Goal: Transaction & Acquisition: Subscribe to service/newsletter

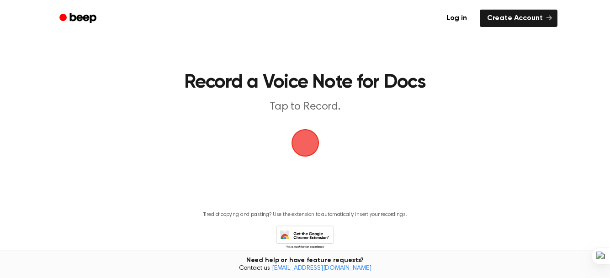
scroll to position [42, 0]
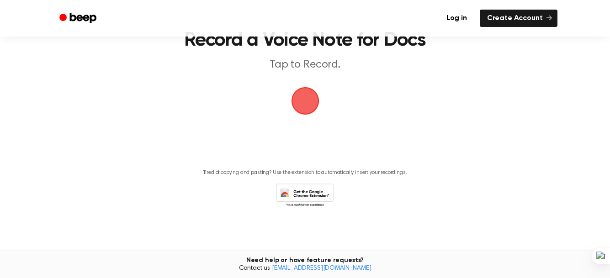
click at [293, 101] on span "button" at bounding box center [306, 101] width 26 height 26
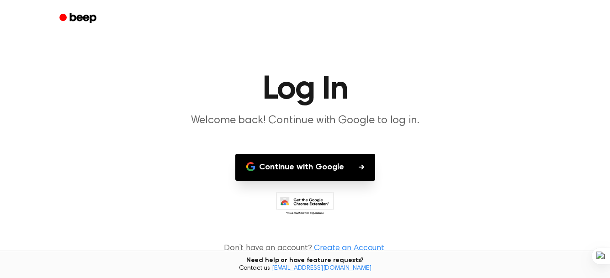
click at [320, 175] on button "Continue with Google" at bounding box center [305, 167] width 140 height 27
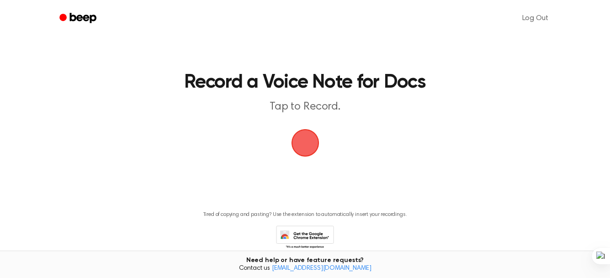
click at [309, 143] on span "button" at bounding box center [304, 143] width 31 height 31
click at [313, 145] on span "button" at bounding box center [306, 143] width 26 height 26
click at [73, 20] on icon "Beep" at bounding box center [82, 18] width 27 height 10
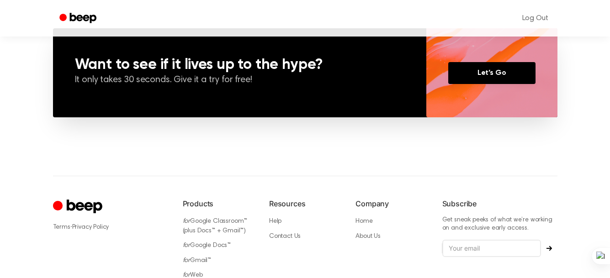
scroll to position [755, 0]
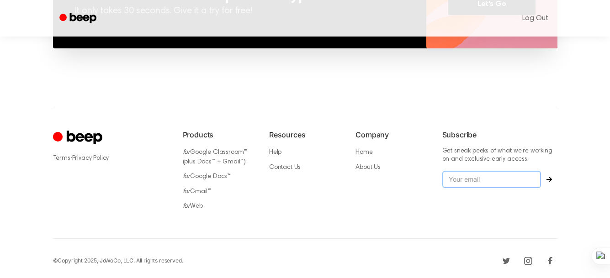
click at [506, 184] on input "email" at bounding box center [491, 179] width 99 height 17
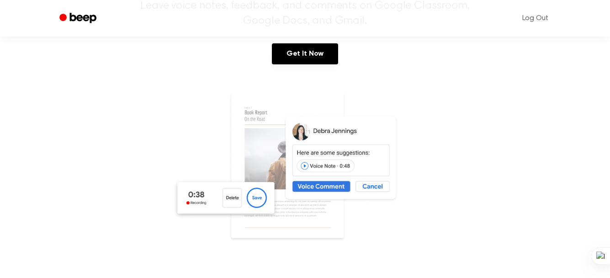
scroll to position [0, 0]
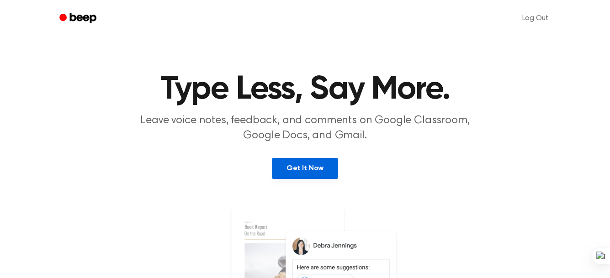
click at [303, 165] on link "Get It Now" at bounding box center [305, 168] width 66 height 21
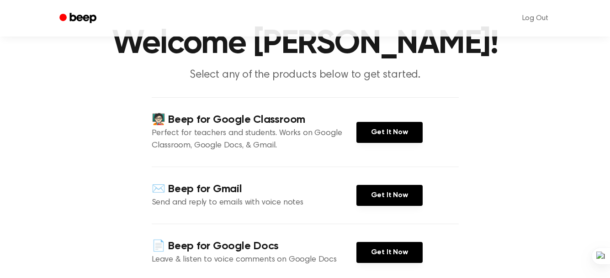
scroll to position [91, 0]
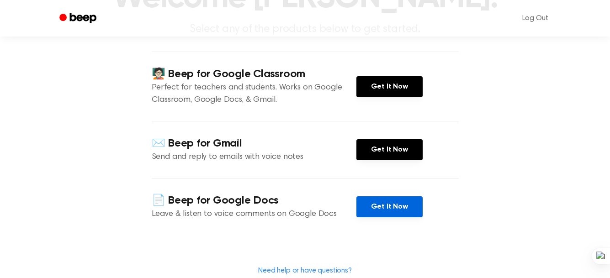
click at [394, 204] on link "Get It Now" at bounding box center [390, 207] width 66 height 21
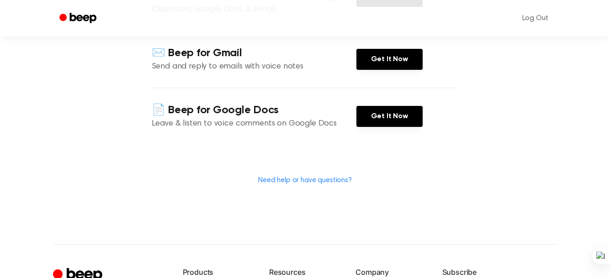
scroll to position [136, 0]
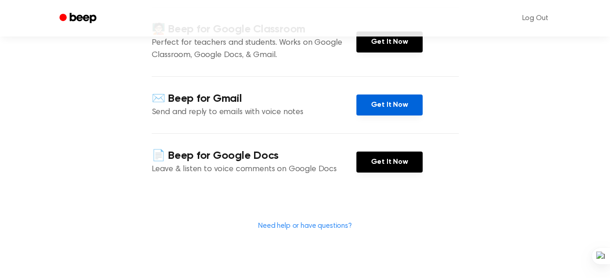
click at [399, 110] on link "Get It Now" at bounding box center [390, 105] width 66 height 21
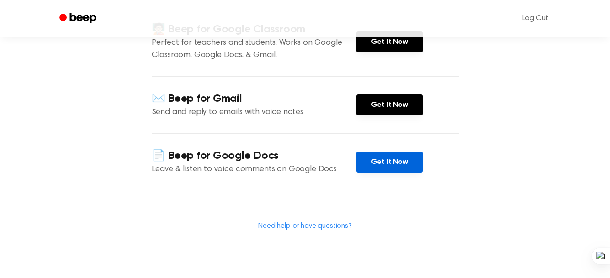
click at [396, 163] on link "Get It Now" at bounding box center [390, 162] width 66 height 21
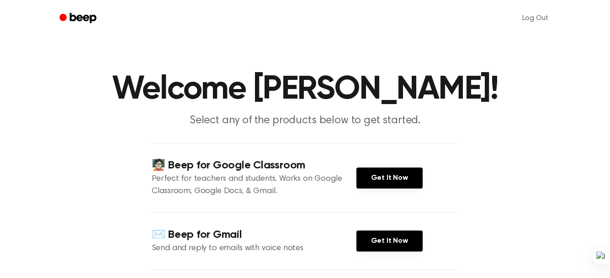
click at [79, 19] on icon "Beep" at bounding box center [78, 17] width 39 height 13
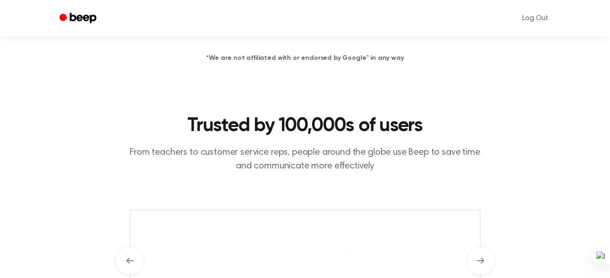
scroll to position [160, 0]
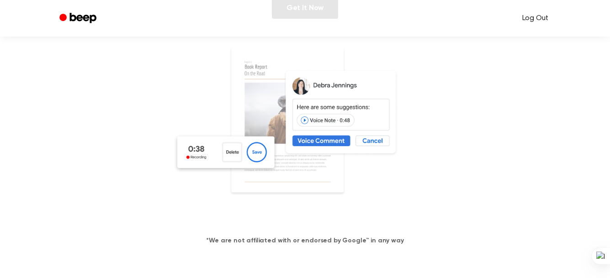
click at [533, 21] on link "Log Out" at bounding box center [535, 18] width 44 height 22
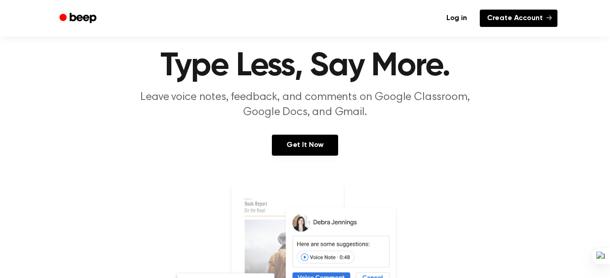
click at [515, 19] on link "Create Account" at bounding box center [519, 18] width 78 height 17
